Goal: Task Accomplishment & Management: Use online tool/utility

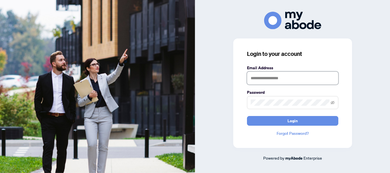
click at [260, 79] on input "text" at bounding box center [292, 78] width 91 height 13
type input "**********"
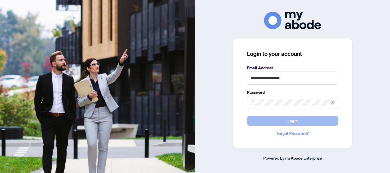
click at [296, 120] on span "Login" at bounding box center [292, 120] width 10 height 9
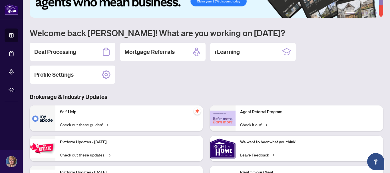
scroll to position [5, 0]
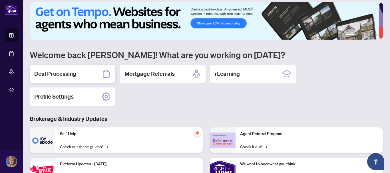
click at [72, 75] on h2 "Deal Processing" at bounding box center [55, 74] width 42 height 8
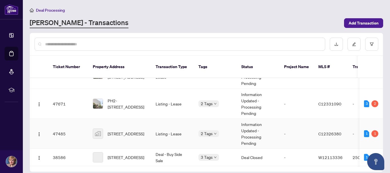
scroll to position [29, 0]
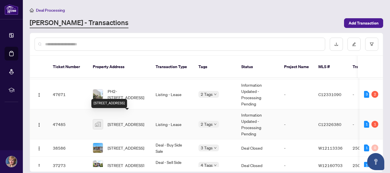
click at [131, 121] on span "[STREET_ADDRESS]" at bounding box center [126, 124] width 37 height 6
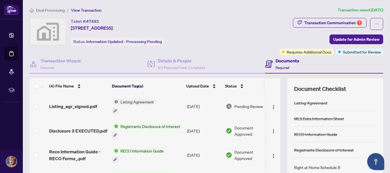
click at [152, 126] on span "Registrants Disclosure of Interest" at bounding box center [150, 126] width 64 height 6
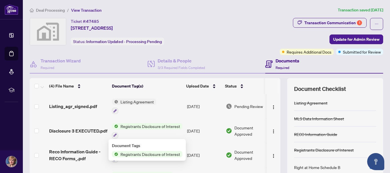
click at [147, 154] on span "Registrants Disclosure of Interest" at bounding box center [150, 154] width 64 height 6
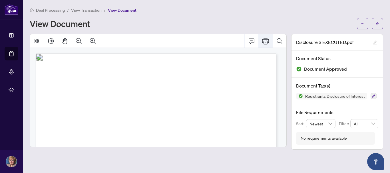
click at [267, 41] on icon "Print" at bounding box center [265, 41] width 7 height 6
